Goal: Use online tool/utility: Use online tool/utility

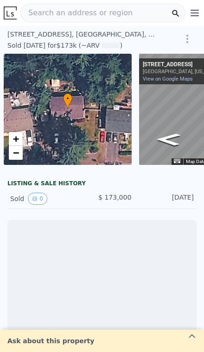
scroll to position [0, 67]
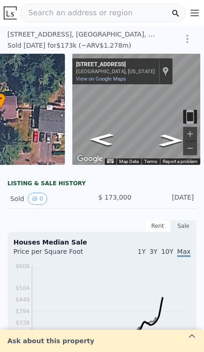
click at [55, 13] on span "Search an address or region" at bounding box center [77, 12] width 112 height 11
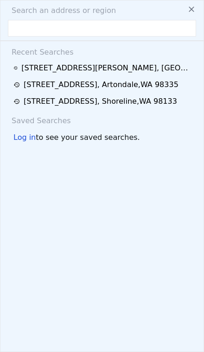
click at [60, 17] on div "Search an address or region Recent Searches 29722 SE Kent Kangley Rd , King Cou…" at bounding box center [102, 176] width 204 height 352
click at [56, 24] on input "text" at bounding box center [102, 28] width 188 height 17
click at [45, 33] on input "text" at bounding box center [102, 28] width 188 height 17
paste input "4251 122nd Ave Se, Bellevue, WA 98006"
type input "4251 122nd Ave Se, Bellevue, WA 98006"
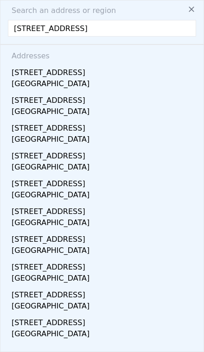
click at [144, 81] on div "Bellevue, WA 98006" at bounding box center [104, 84] width 185 height 13
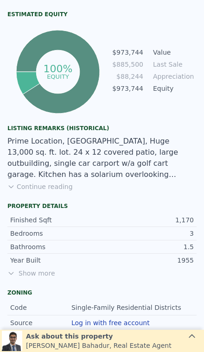
scroll to position [500, 0]
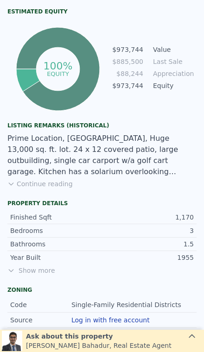
click at [33, 188] on button "Continue reading" at bounding box center [39, 183] width 65 height 9
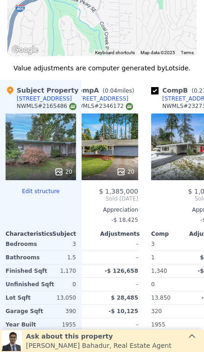
scroll to position [0, 21]
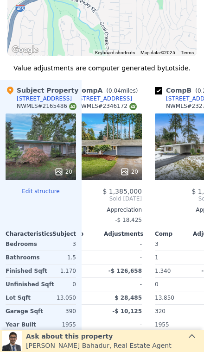
click at [116, 127] on div "20" at bounding box center [104, 147] width 76 height 67
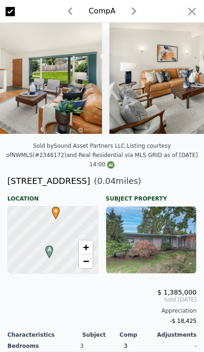
scroll to position [0, 416]
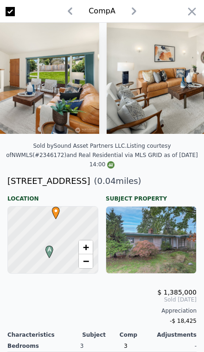
click at [198, 8] on icon "button" at bounding box center [192, 11] width 13 height 13
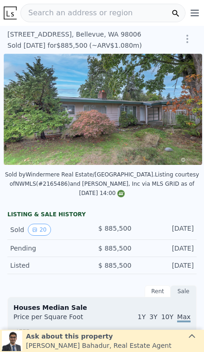
click at [128, 20] on div "Search an address or region" at bounding box center [102, 13] width 165 height 19
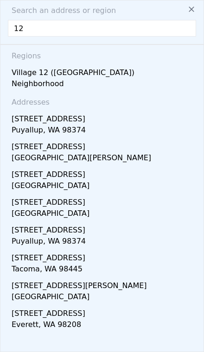
type input "1"
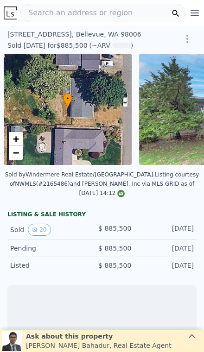
scroll to position [0, 4]
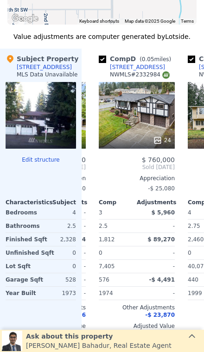
scroll to position [913, 0]
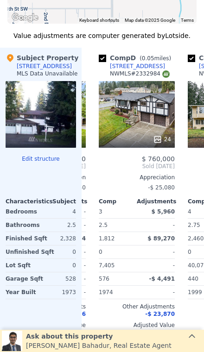
click at [146, 108] on div "24" at bounding box center [137, 114] width 76 height 67
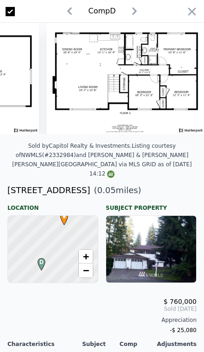
scroll to position [0, 4008]
click at [195, 24] on img at bounding box center [125, 78] width 158 height 111
click at [187, 13] on icon "button" at bounding box center [192, 11] width 13 height 13
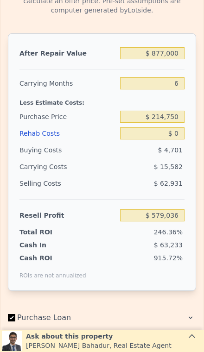
scroll to position [1364, 0]
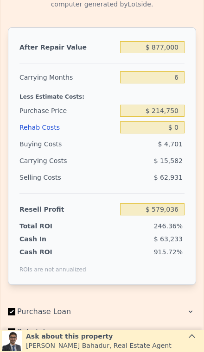
click at [179, 39] on div "$ 877,000" at bounding box center [152, 47] width 64 height 17
click at [181, 59] on div at bounding box center [101, 60] width 165 height 8
click at [173, 49] on input "$ 877,000" at bounding box center [152, 47] width 64 height 12
type input "$ 8,770"
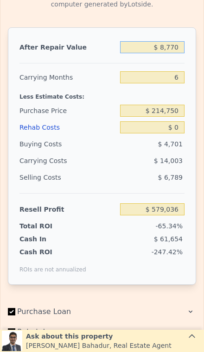
type input "-$ 152,543"
type input "$ 877"
type input "-$ 233,017"
type input "$ 87"
type input "-$ 233,748"
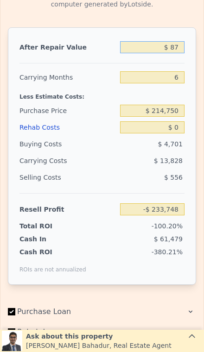
type input "$ 8"
type input "-$ 233,821"
type input "$ 7"
type input "-$ 233,822"
type input "$ 799"
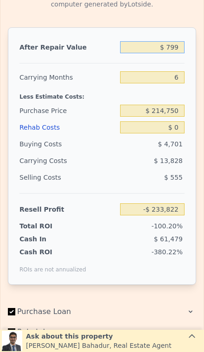
type input "-$ 233,755"
type input "$ 7,999"
type input "-$ 226,415"
type input "$ 799,999"
type input "$ 507,666"
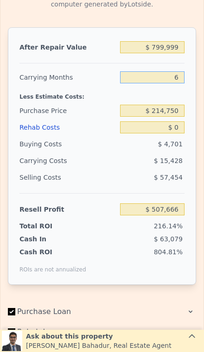
click at [183, 71] on input "6" at bounding box center [152, 77] width 64 height 12
click at [183, 77] on input "6" at bounding box center [152, 77] width 64 height 12
type input "2"
type input "$ 517,951"
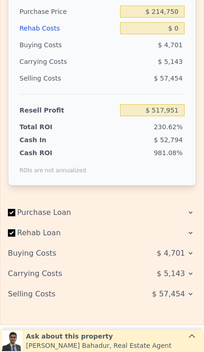
scroll to position [1462, 0]
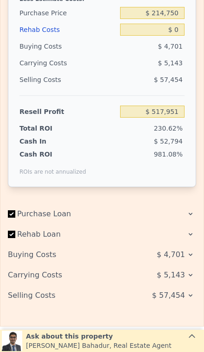
type input "2"
click at [180, 13] on input "$ 214,750" at bounding box center [152, 13] width 64 height 12
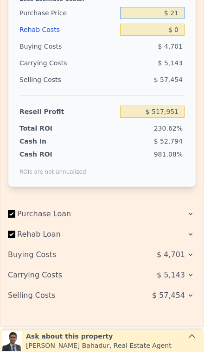
type input "$ 2"
type input "$ 660,000"
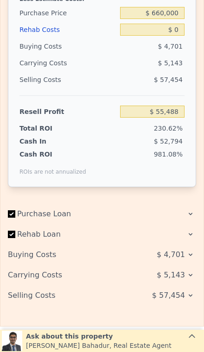
type input "$ 56,970"
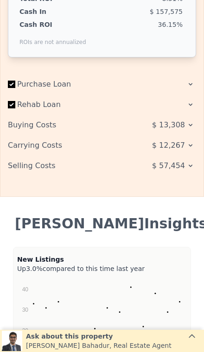
scroll to position [1590, 0]
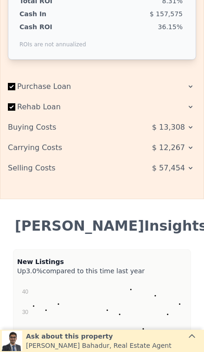
click at [188, 129] on icon at bounding box center [190, 127] width 7 height 7
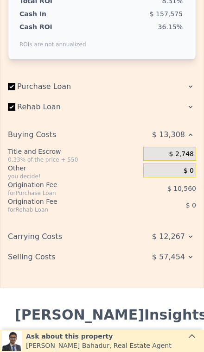
click at [186, 261] on div "$ 57,454" at bounding box center [159, 257] width 74 height 17
click at [184, 257] on span "$ 57,454" at bounding box center [168, 257] width 33 height 17
click at [182, 265] on span "$ 57,454" at bounding box center [168, 257] width 33 height 17
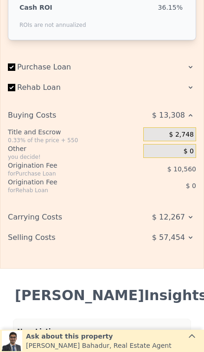
scroll to position [1619, 0]
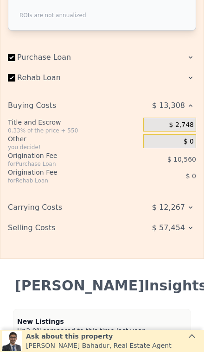
click at [186, 230] on div "$ 57,454" at bounding box center [159, 228] width 74 height 17
click at [195, 204] on div "$ 12,267" at bounding box center [159, 207] width 74 height 17
click at [188, 230] on icon at bounding box center [190, 227] width 7 height 7
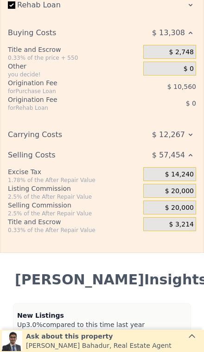
scroll to position [1693, 0]
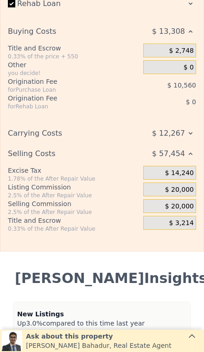
click at [183, 205] on span "$ 20,000" at bounding box center [179, 207] width 29 height 8
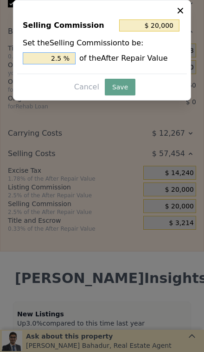
click at [59, 61] on input "2.5 %" at bounding box center [49, 58] width 53 height 12
type input "2. %"
type input "$ 16,000"
type input "2 %"
click at [118, 87] on button "Save" at bounding box center [120, 87] width 31 height 17
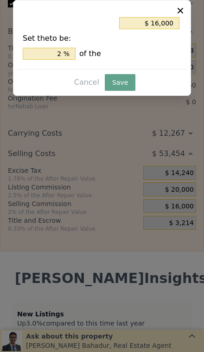
type input "$ 60,970"
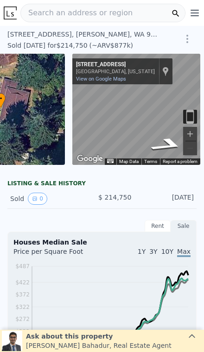
scroll to position [0, 0]
click at [192, 128] on button "Zoom in" at bounding box center [190, 134] width 14 height 14
click at [175, 139] on icon "Go Southwest, 132nd St SE" at bounding box center [170, 143] width 51 height 19
click at [196, 130] on button "Zoom in" at bounding box center [190, 134] width 14 height 14
click at [196, 135] on button "Zoom in" at bounding box center [190, 134] width 14 height 14
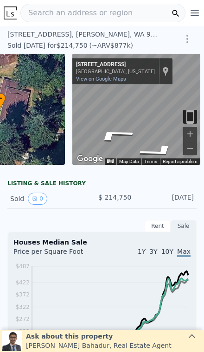
type input "$ 877,000"
type input "6"
type input "$ 579,036"
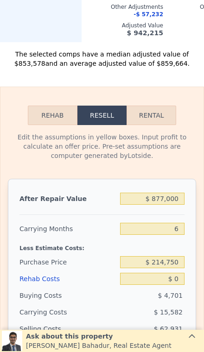
scroll to position [1215, 0]
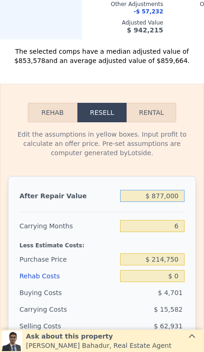
click at [177, 192] on input "$ 877,000" at bounding box center [152, 196] width 64 height 12
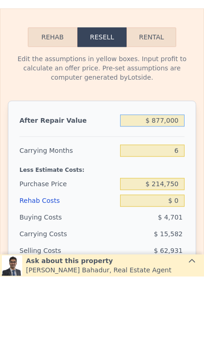
click at [165, 190] on input "$ 877,000" at bounding box center [152, 196] width 64 height 12
type input "$ 8,770"
type input "-$ 225,700"
type input "$ 87"
type input "-$ 233,748"
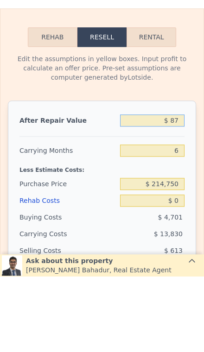
type input "$ 8"
type input "-$ 233,821"
type input "$ 73"
type input "-$ 233,761"
type input "$ 7"
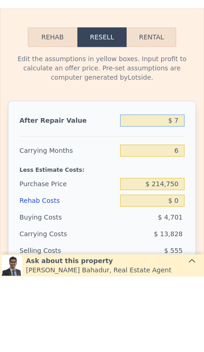
type input "-$ 233,822"
type input "$ 799"
type input "-$ 233,755"
type input "$ 7,999"
type input "-$ 233,089"
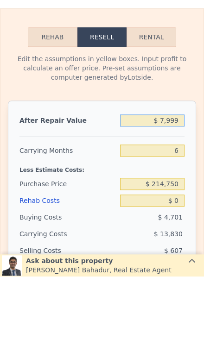
type input "$ 79,999"
type input "-$ 159,680"
type input "$ 799,999"
type input "$ 507,666"
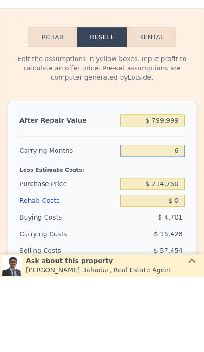
click at [176, 220] on input "6" at bounding box center [152, 226] width 64 height 12
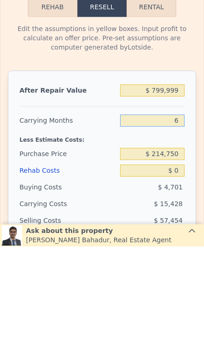
click at [179, 220] on input "6" at bounding box center [152, 226] width 64 height 12
type input "2"
type input "$ 517,951"
type input "2"
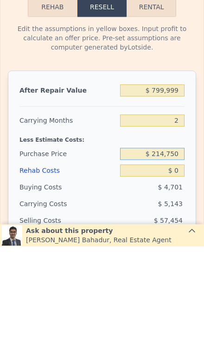
click at [180, 254] on input "$ 214,750" at bounding box center [152, 260] width 64 height 12
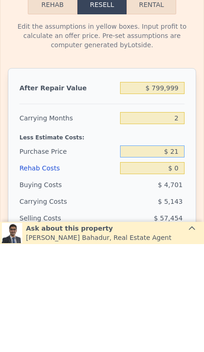
type input "$ 2"
type input "$ 650,000"
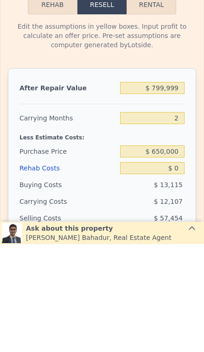
type input "$ 67,323"
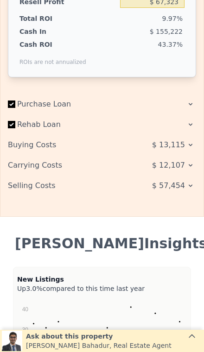
scroll to position [1571, 0]
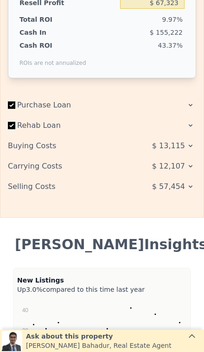
click at [183, 191] on span "$ 57,454" at bounding box center [168, 187] width 33 height 17
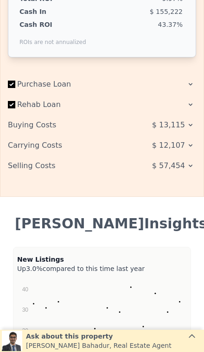
click at [188, 167] on icon at bounding box center [190, 165] width 7 height 7
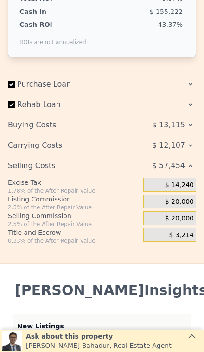
click at [187, 220] on span "$ 20,000" at bounding box center [179, 219] width 29 height 8
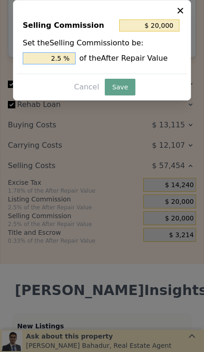
click at [61, 60] on input "2.5 %" at bounding box center [49, 58] width 53 height 12
type input "2. %"
type input "$ 16,000"
type input "2 %"
click at [122, 88] on button "Save" at bounding box center [120, 87] width 31 height 17
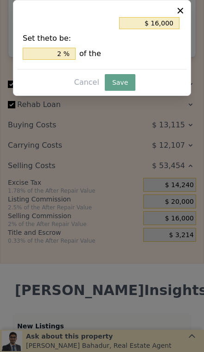
type input "$ 71,323"
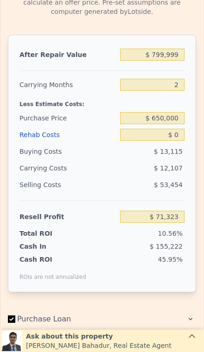
scroll to position [1348, 0]
